Goal: Task Accomplishment & Management: Manage account settings

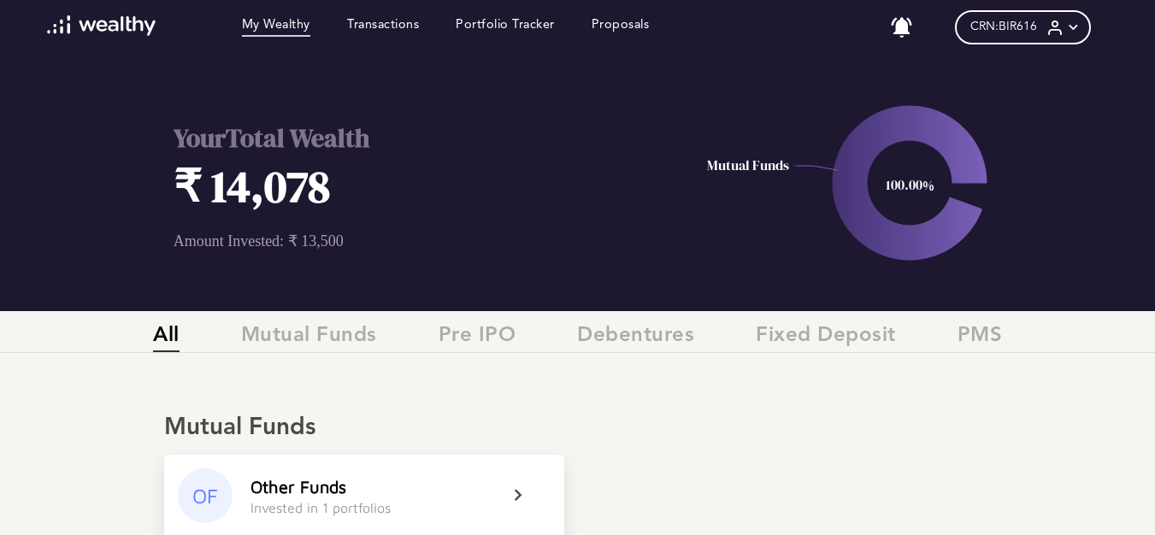
click at [1036, 391] on div "Mutual Funds OF Other Funds Invested in 1 portfolios ₹ 13,500 Invested ₹ 14,078…" at bounding box center [577, 485] width 1155 height 238
click at [378, 27] on link "Transactions" at bounding box center [383, 27] width 72 height 19
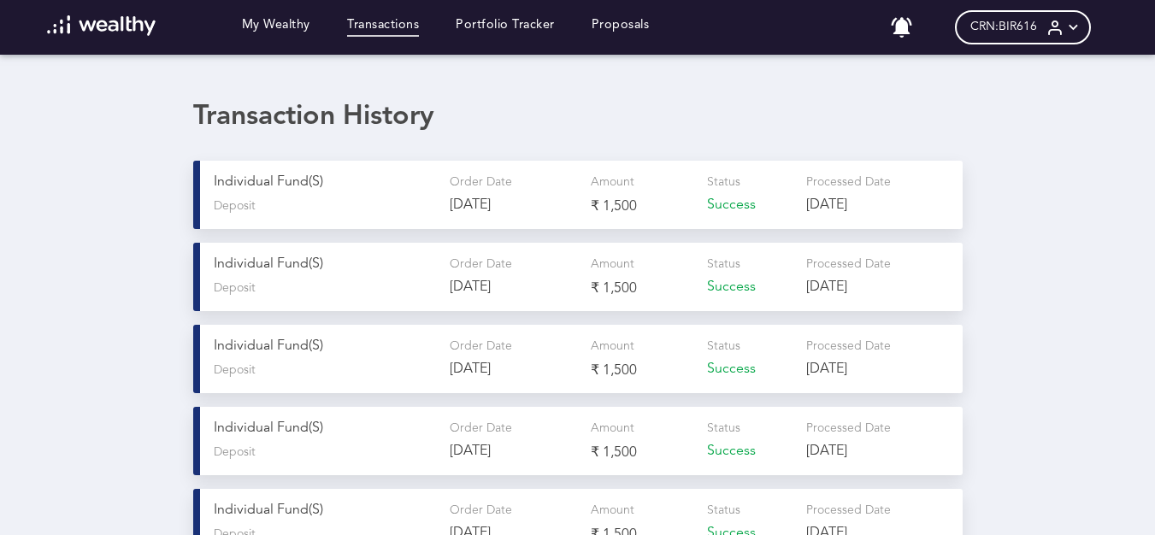
click at [987, 280] on div "Transaction History Individual Fund(s) Deposit Order Date [DATE] Amount ₹ 1,500…" at bounding box center [577, 493] width 1155 height 785
click at [277, 31] on link "My Wealthy" at bounding box center [276, 27] width 68 height 19
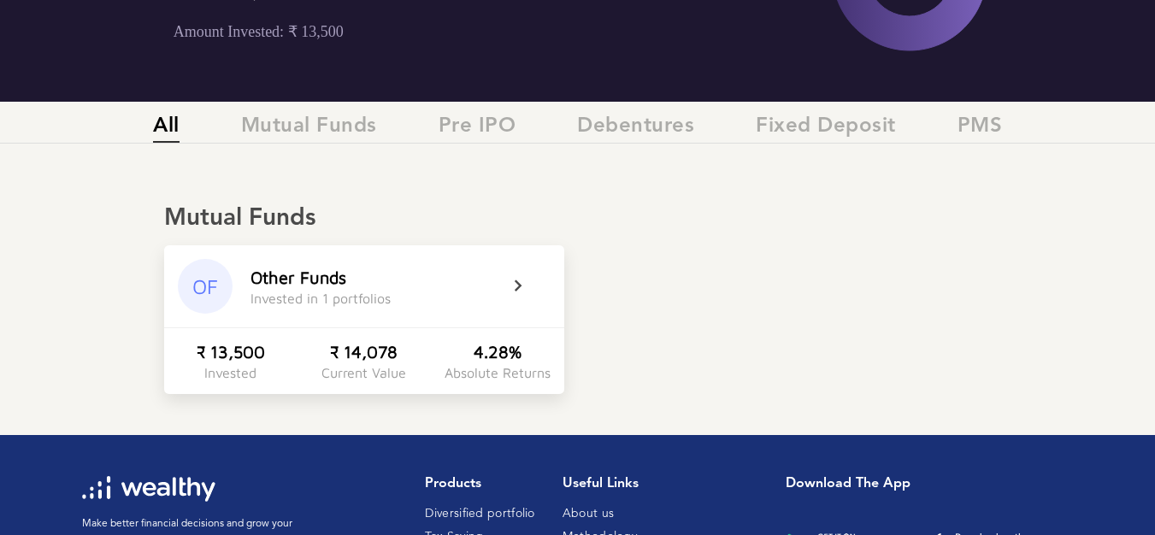
scroll to position [239, 0]
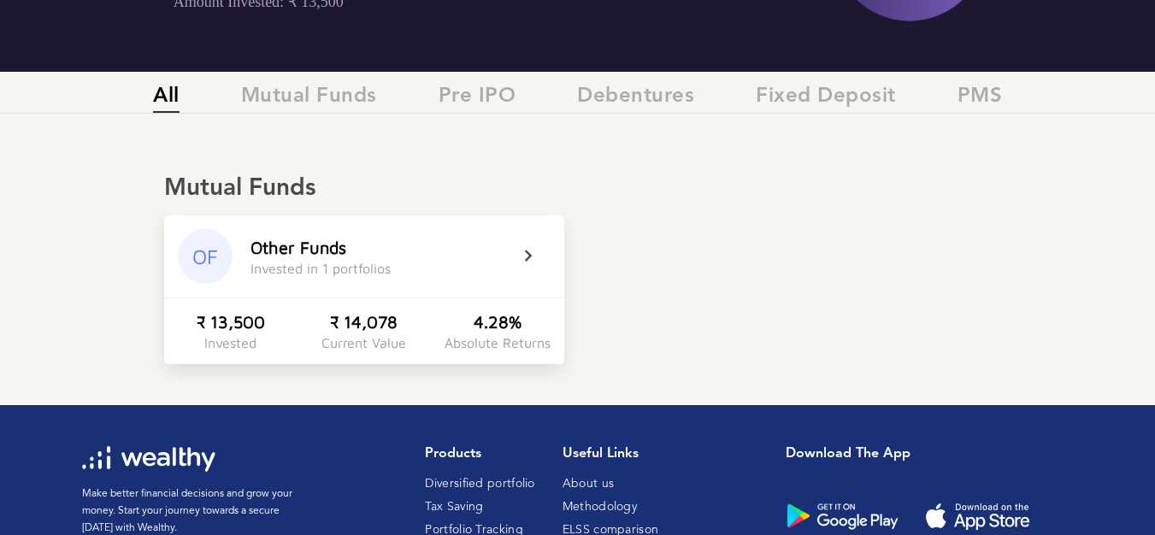
click at [530, 253] on icon at bounding box center [539, 256] width 43 height 21
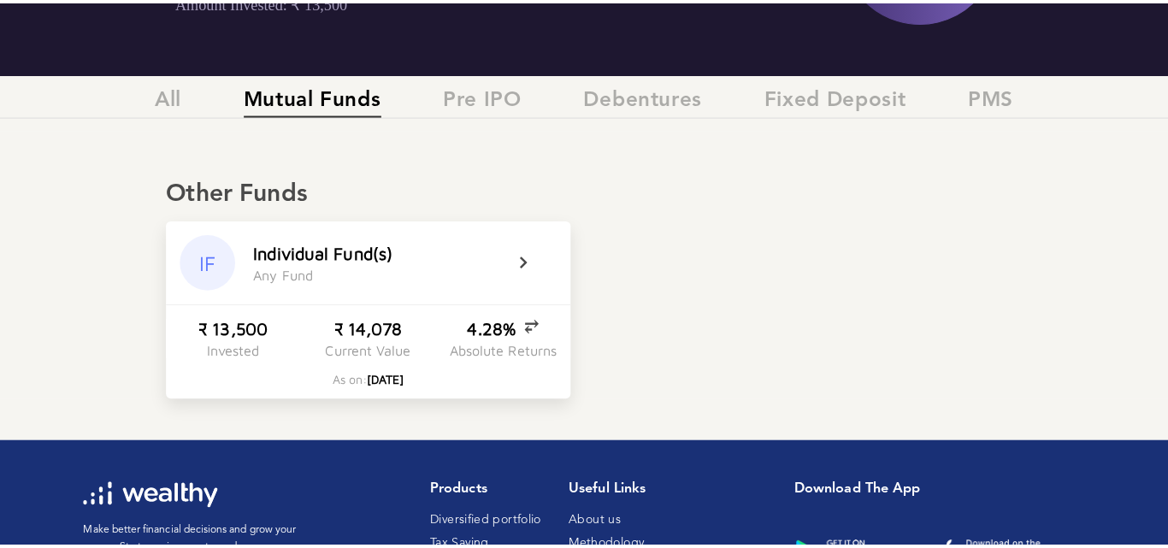
scroll to position [0, 0]
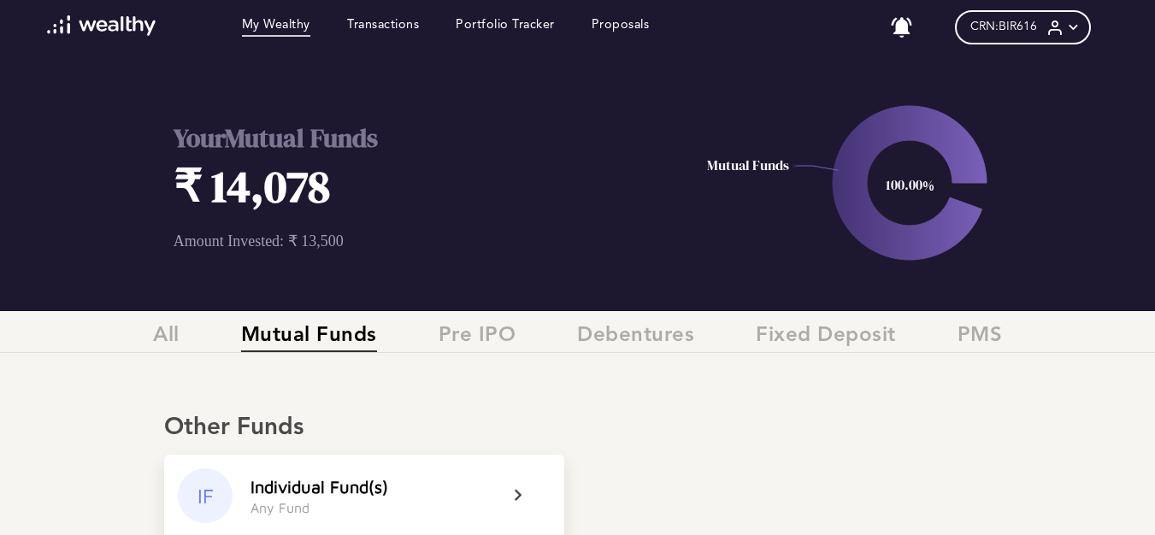
click at [1082, 23] on icon at bounding box center [1073, 28] width 18 height 18
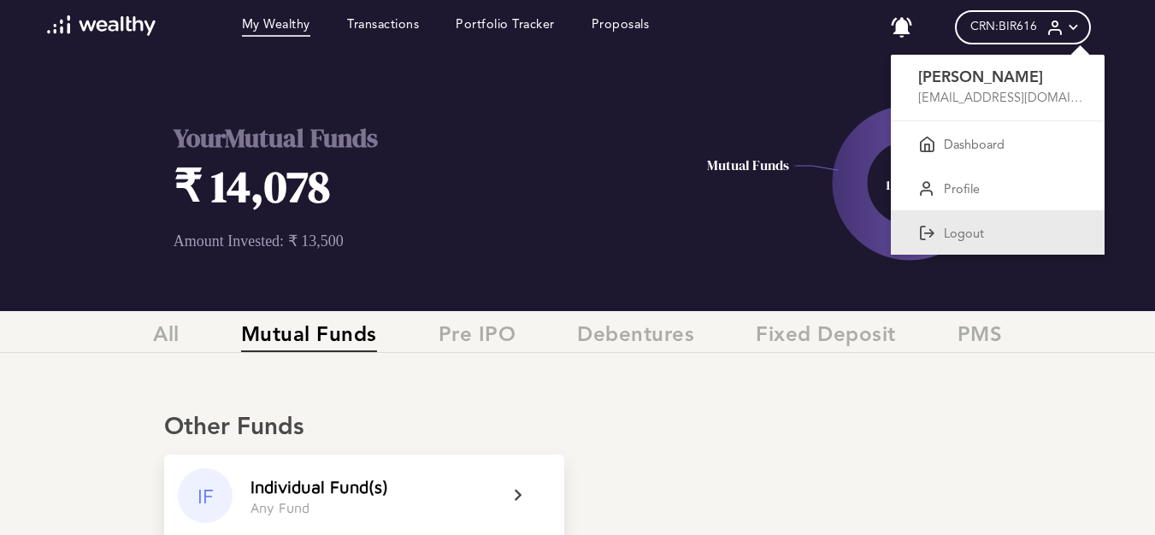
click at [974, 237] on p "Logout" at bounding box center [964, 234] width 40 height 15
